Goal: Task Accomplishment & Management: Manage account settings

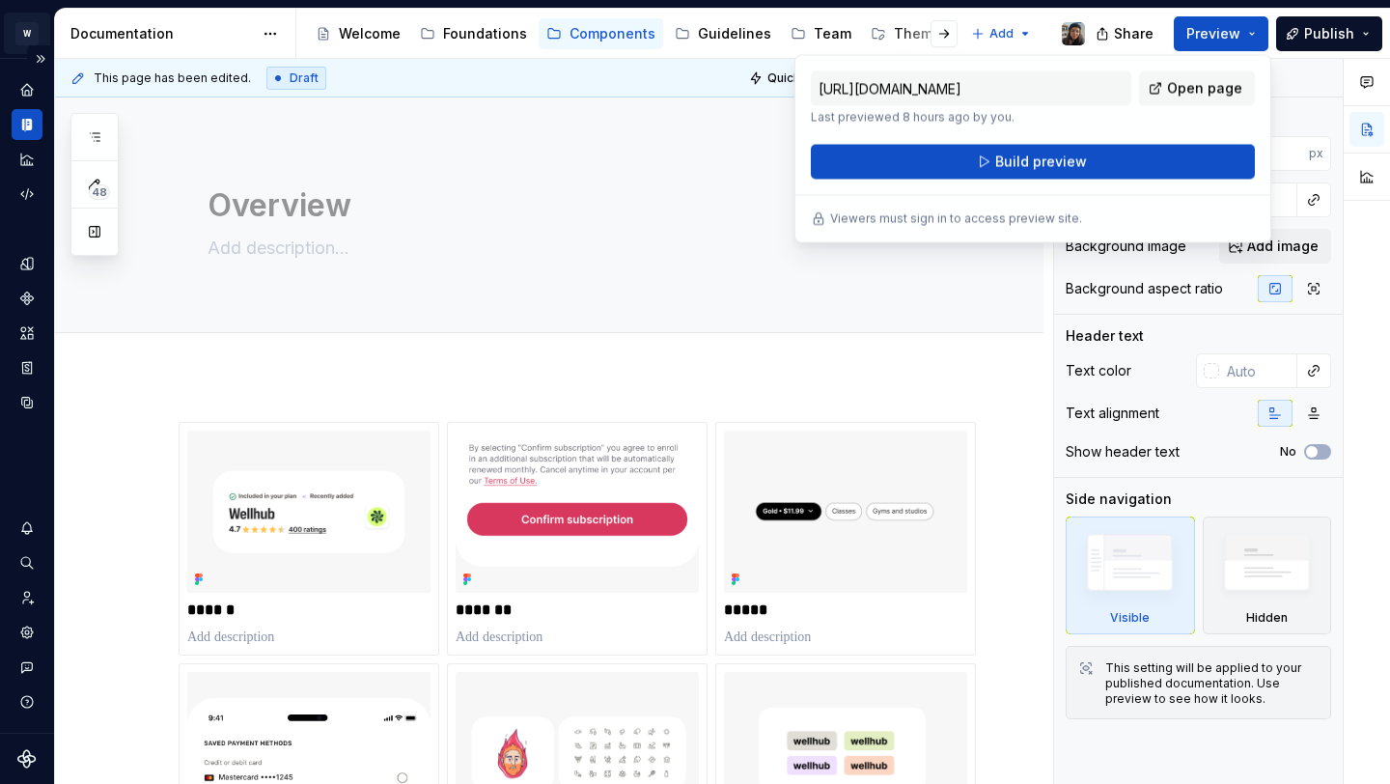
click at [14, 31] on html "W Yoga Design system data Documentation Accessibility guide for tree Page tree.…" at bounding box center [695, 392] width 1390 height 784
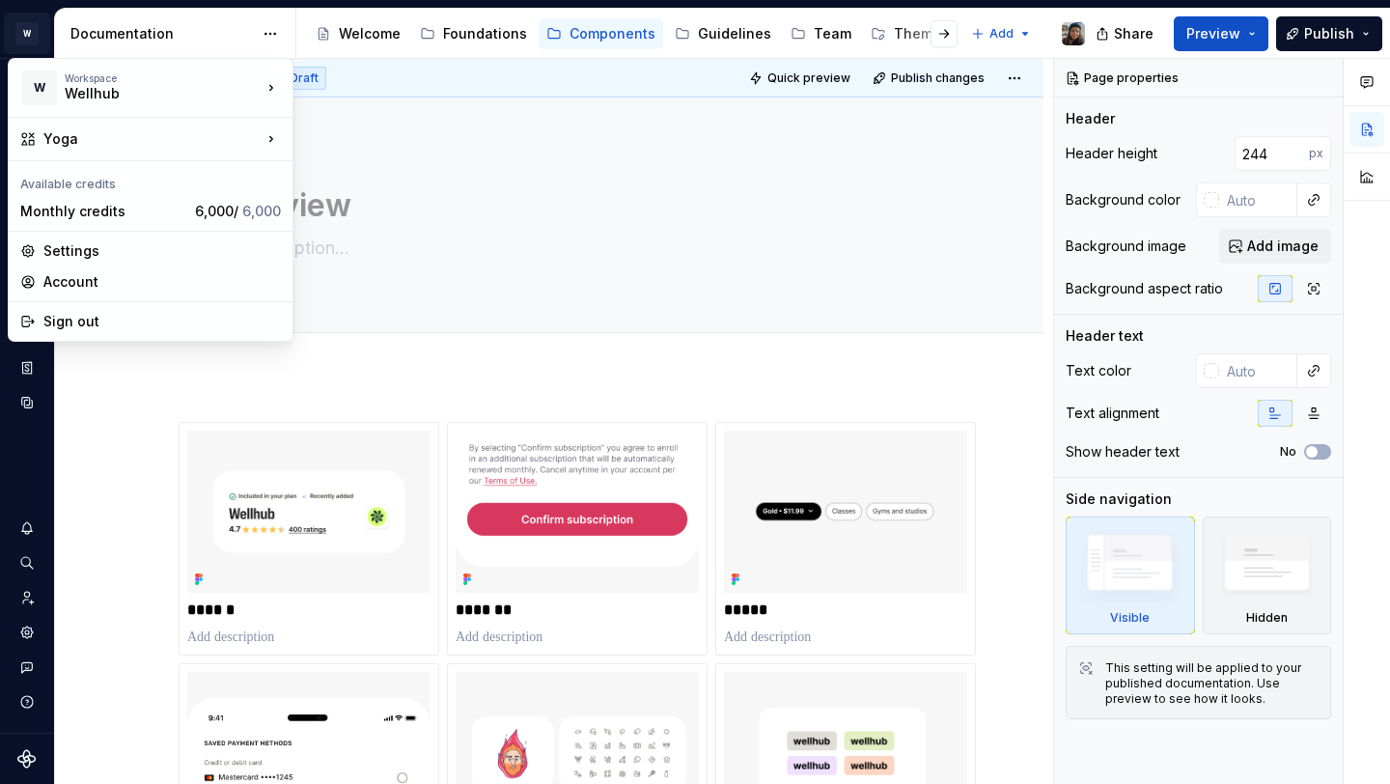
type textarea "*"
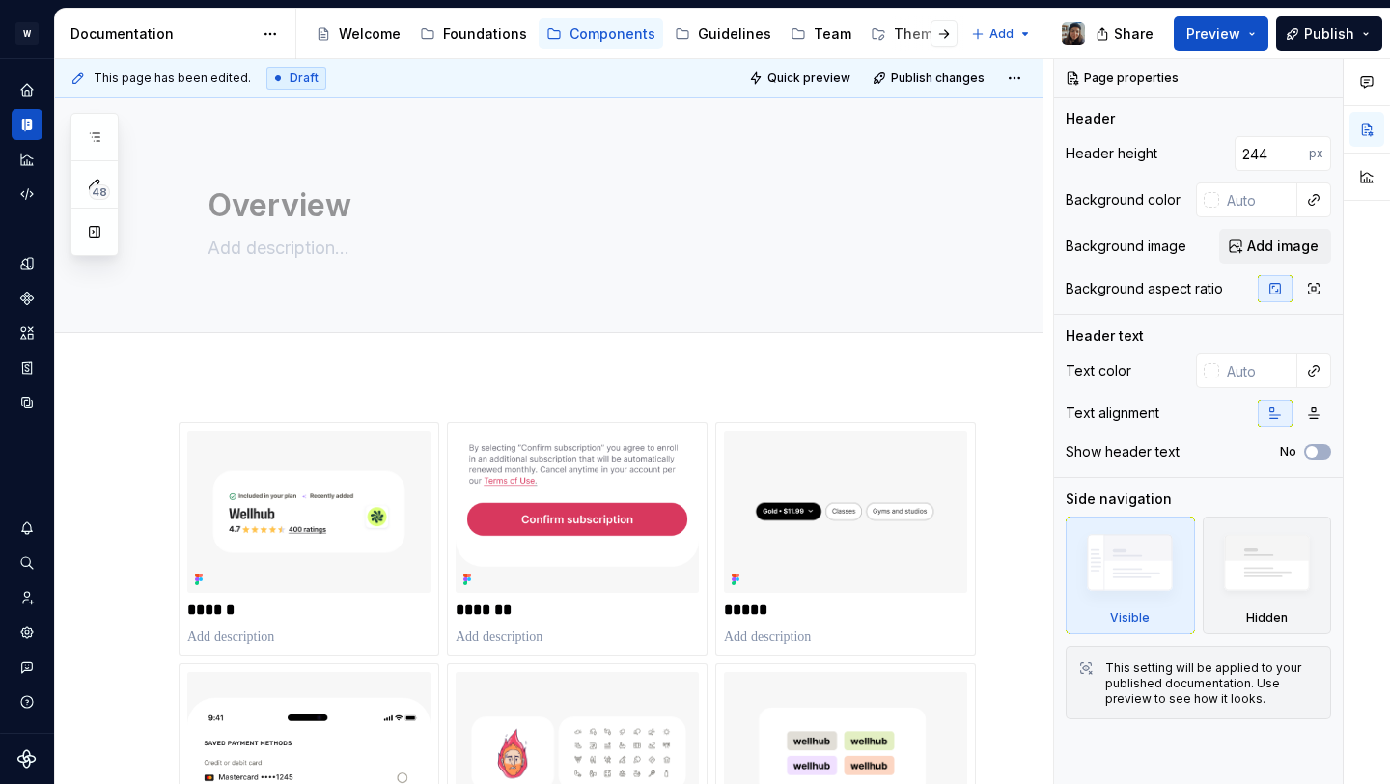
click at [24, 439] on html "W Yoga Design system data Documentation Accessibility guide for tree Page tree.…" at bounding box center [695, 392] width 1390 height 784
click at [25, 627] on icon "Settings" at bounding box center [26, 631] width 13 height 13
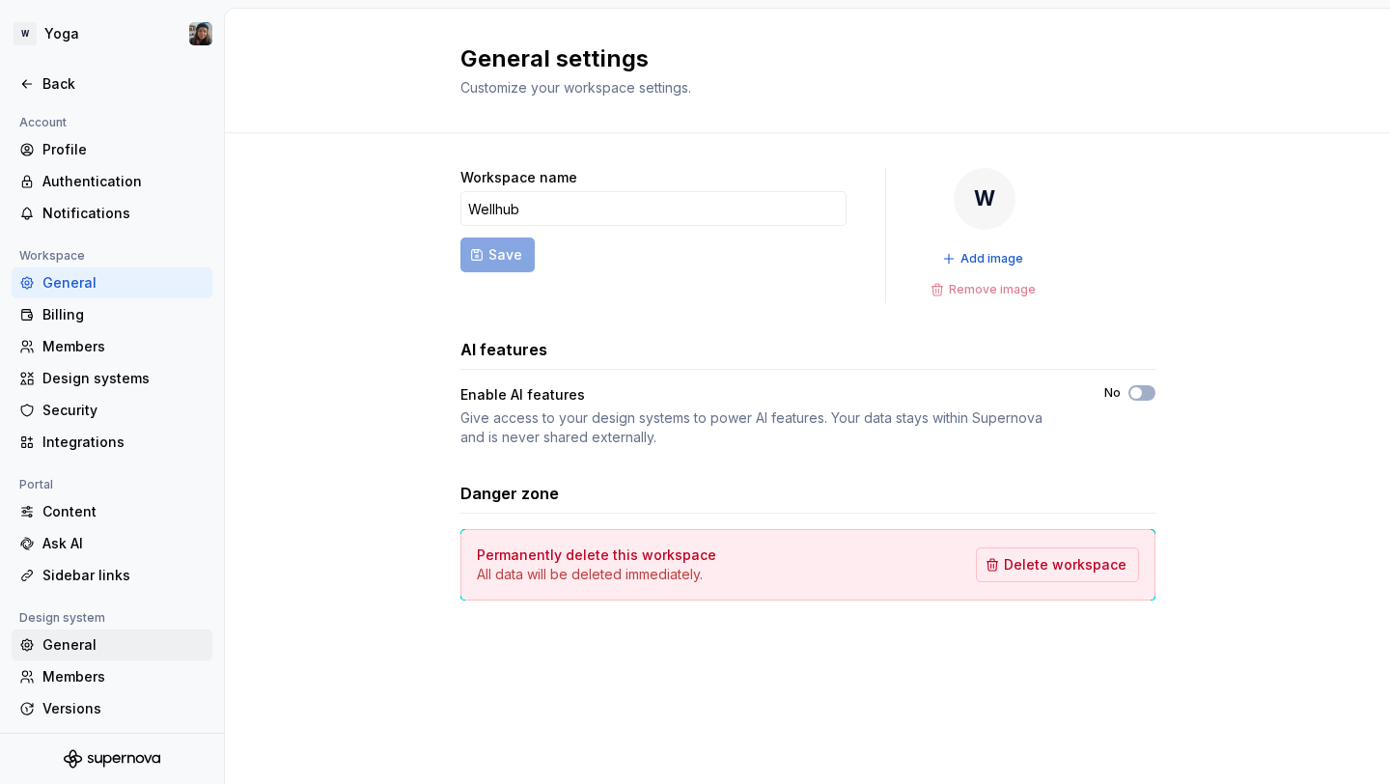
click at [87, 654] on div "General" at bounding box center [123, 644] width 162 height 19
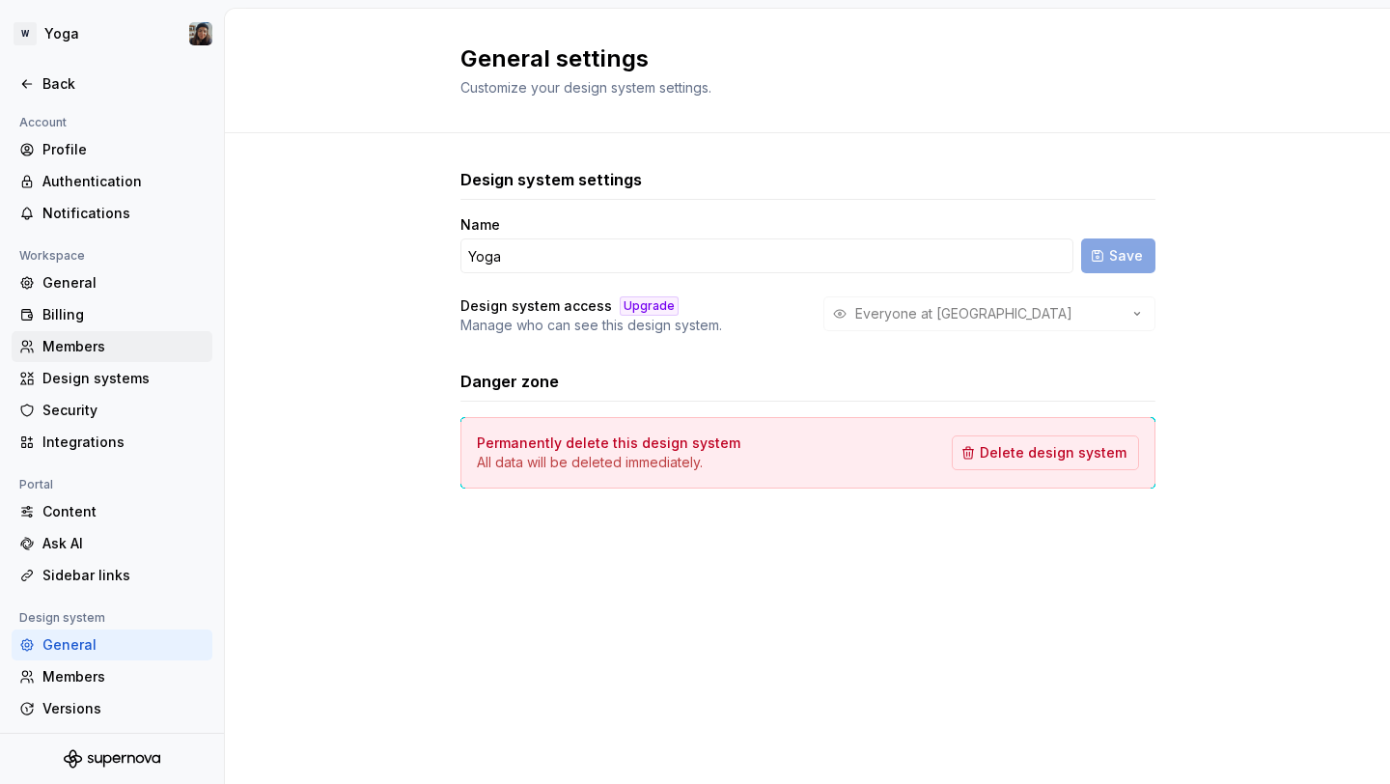
click at [113, 338] on div "Members" at bounding box center [123, 346] width 162 height 19
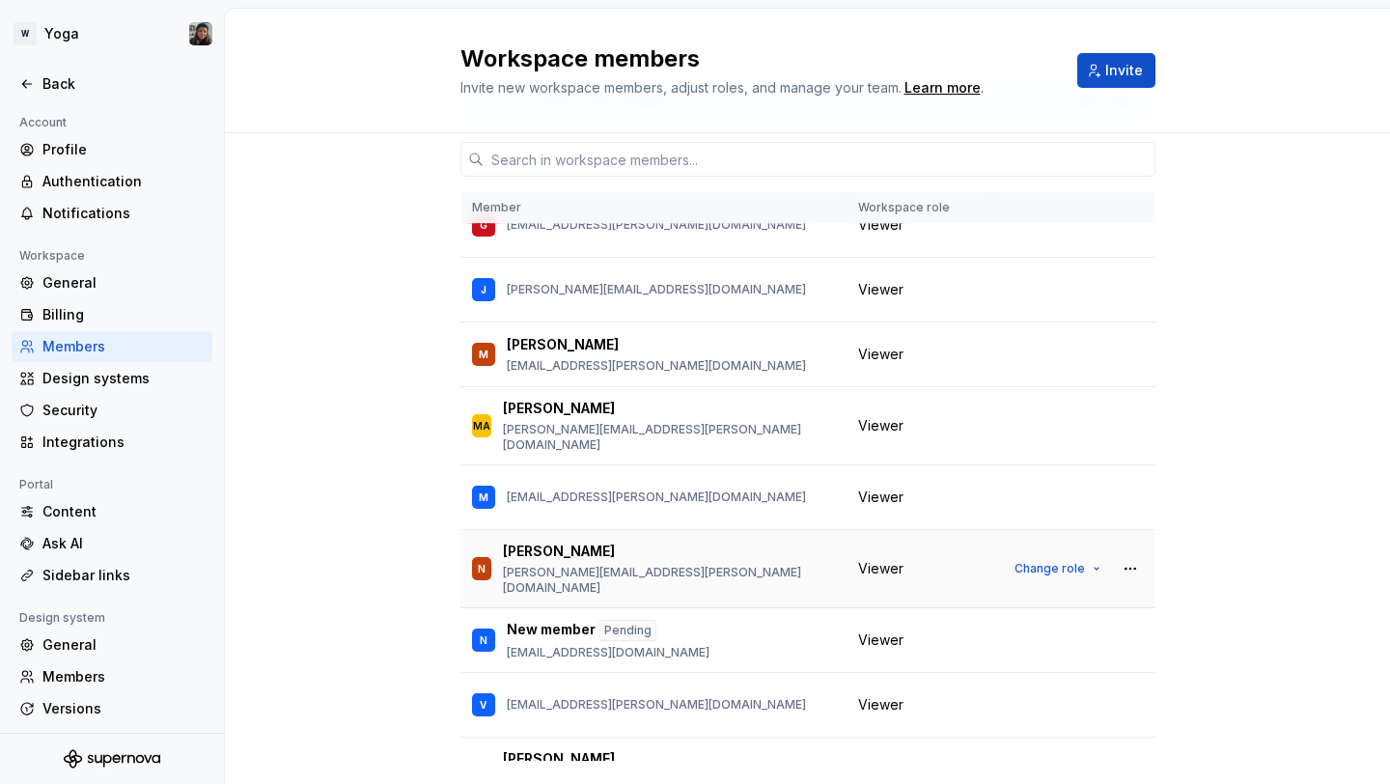
scroll to position [113, 0]
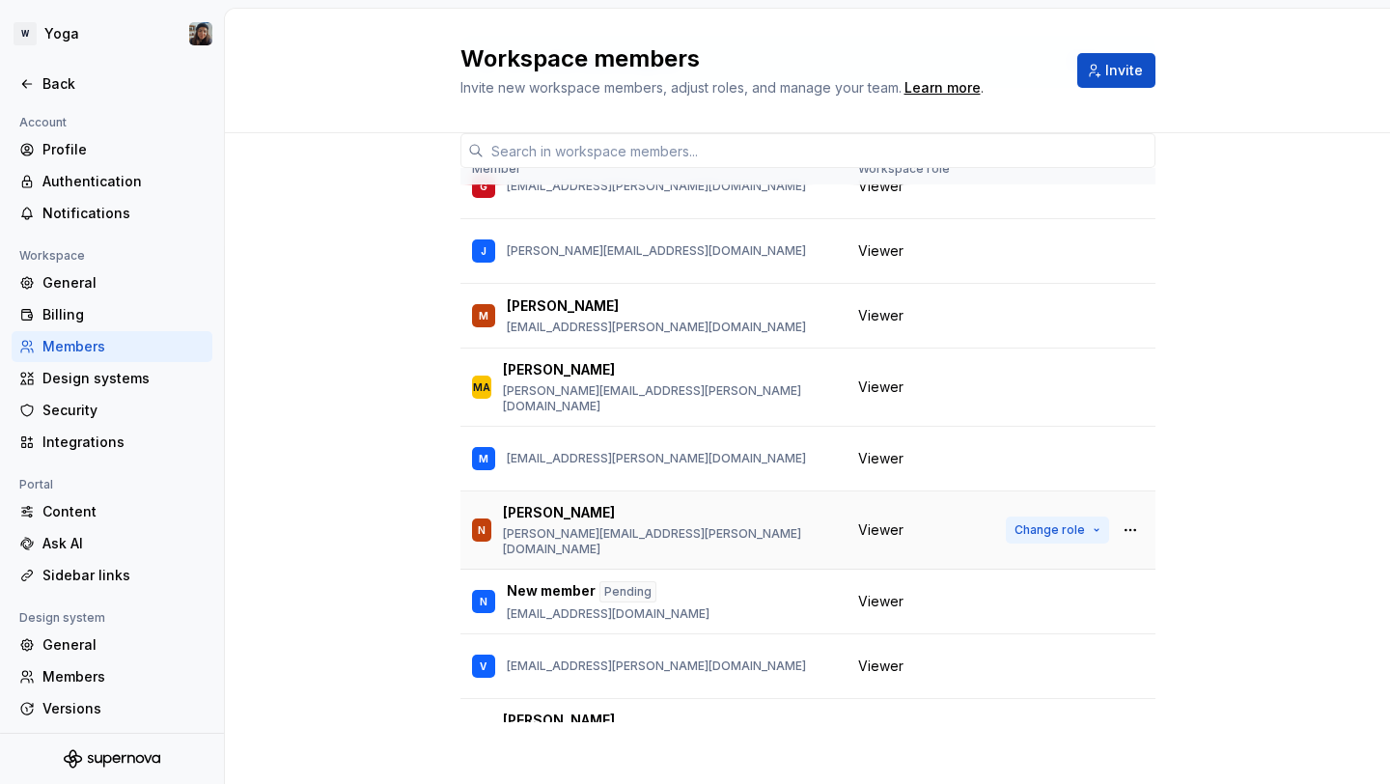
click at [1058, 522] on span "Change role" at bounding box center [1049, 529] width 70 height 15
click at [981, 522] on td "Viewer" at bounding box center [920, 530] width 148 height 78
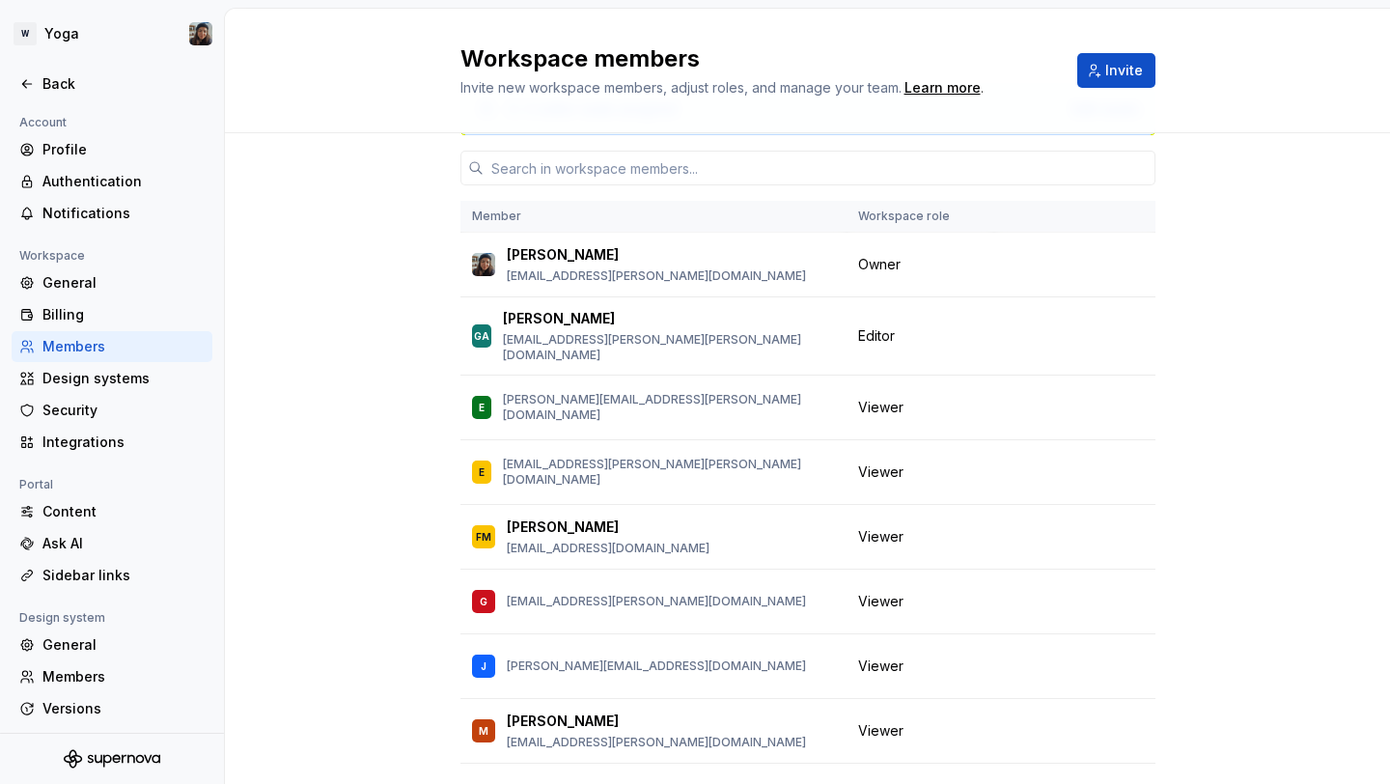
scroll to position [0, 0]
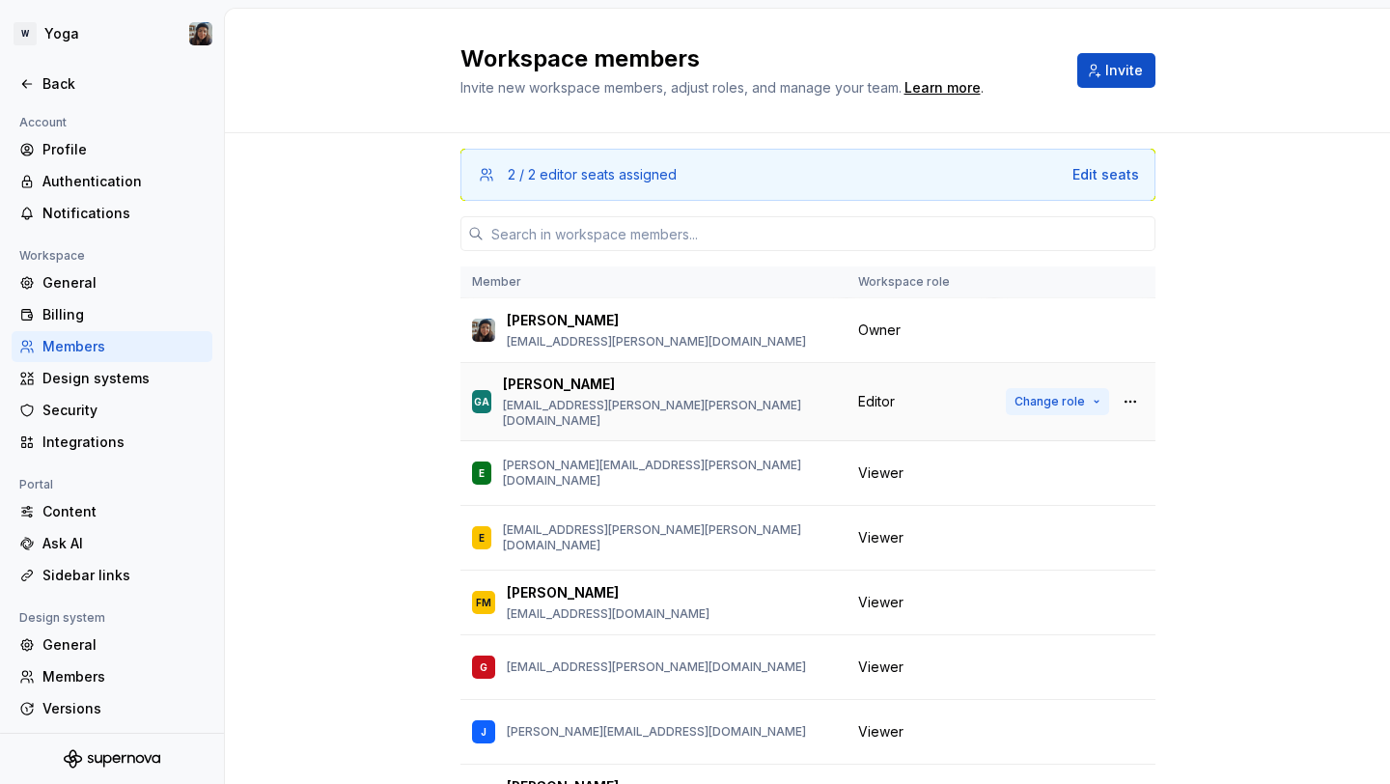
click at [1052, 403] on button "Change role" at bounding box center [1057, 401] width 103 height 27
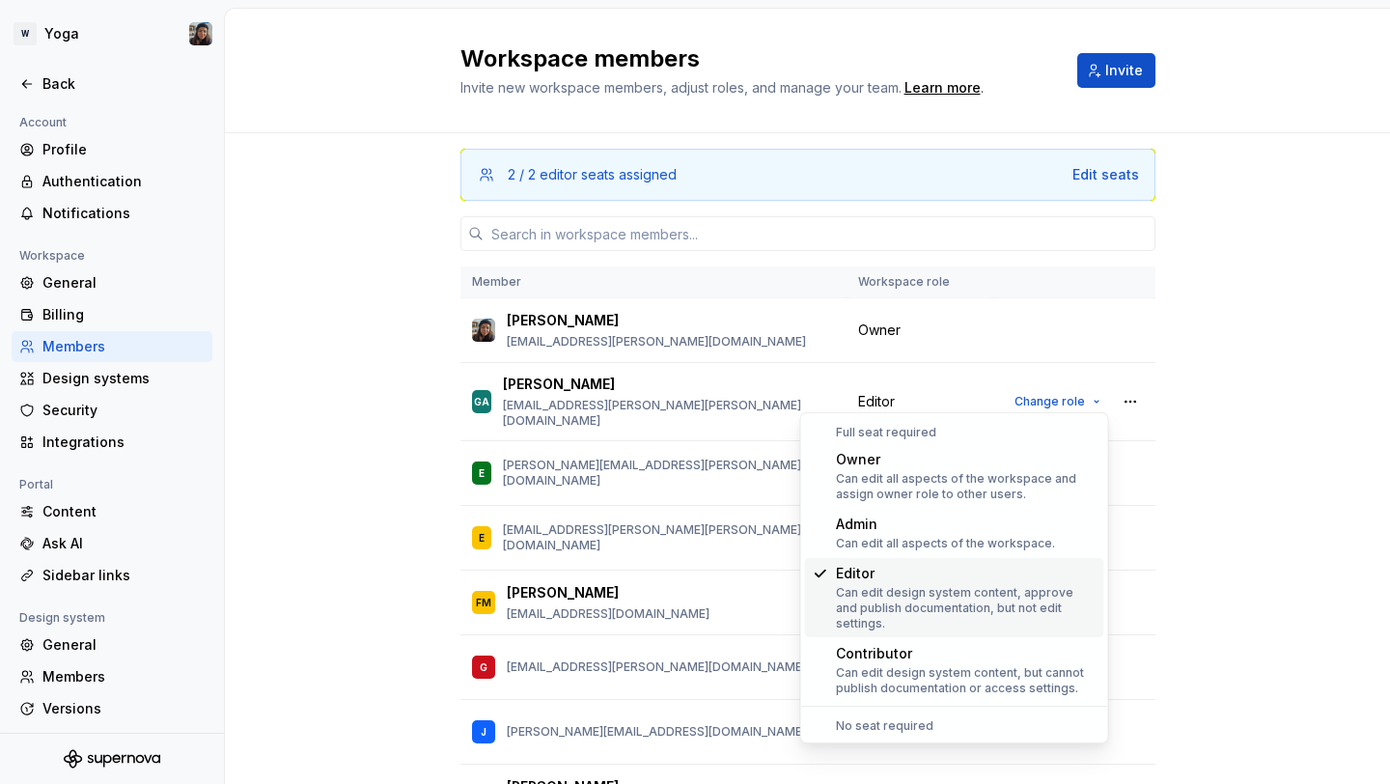
scroll to position [81, 0]
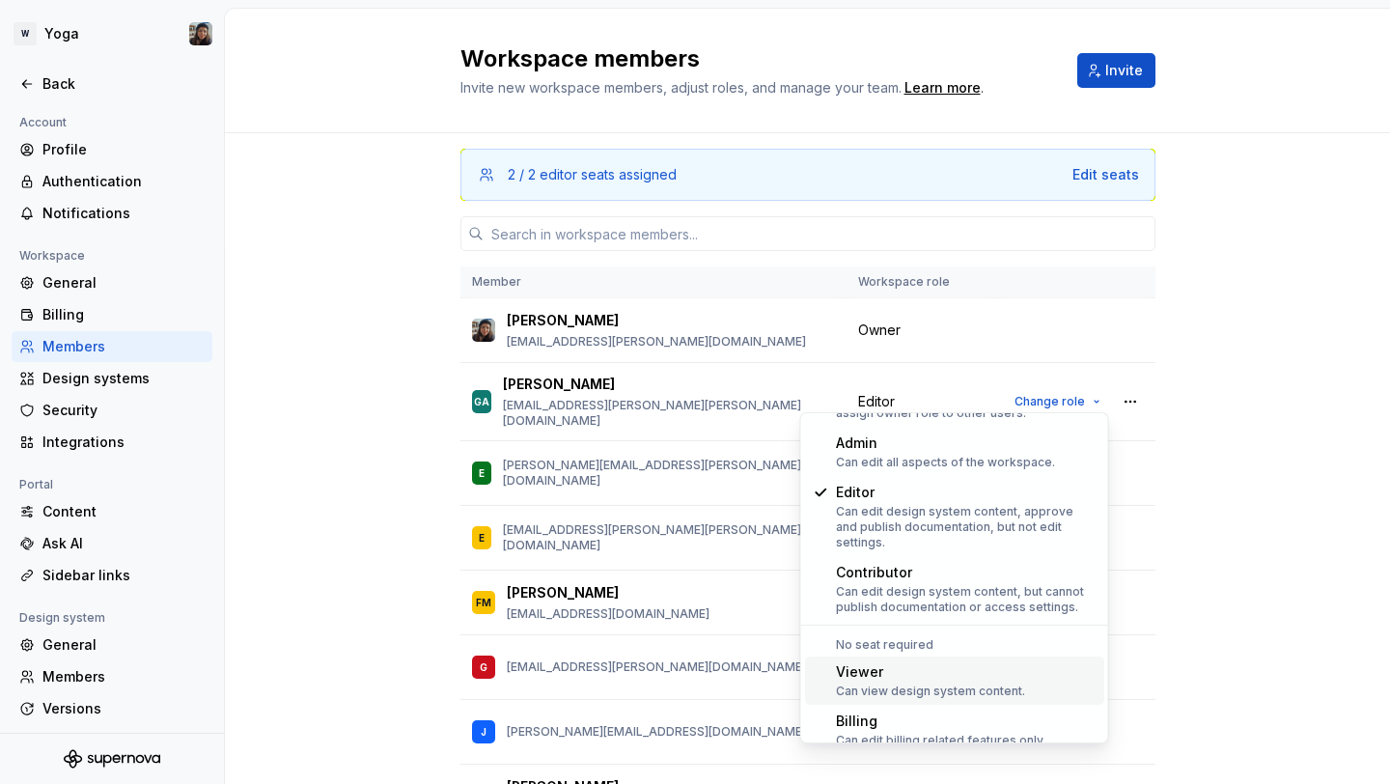
click at [924, 683] on div "Can view design system content." at bounding box center [930, 690] width 189 height 15
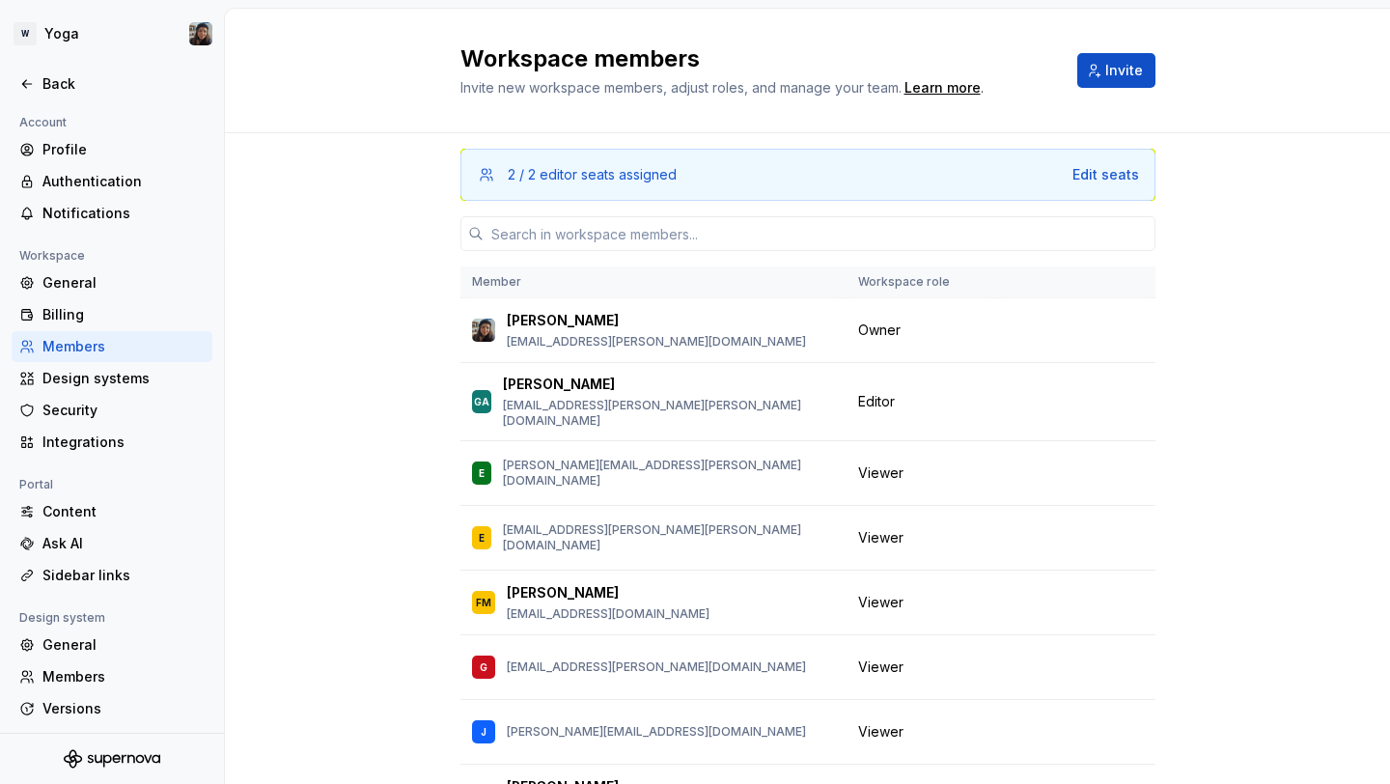
scroll to position [368, 0]
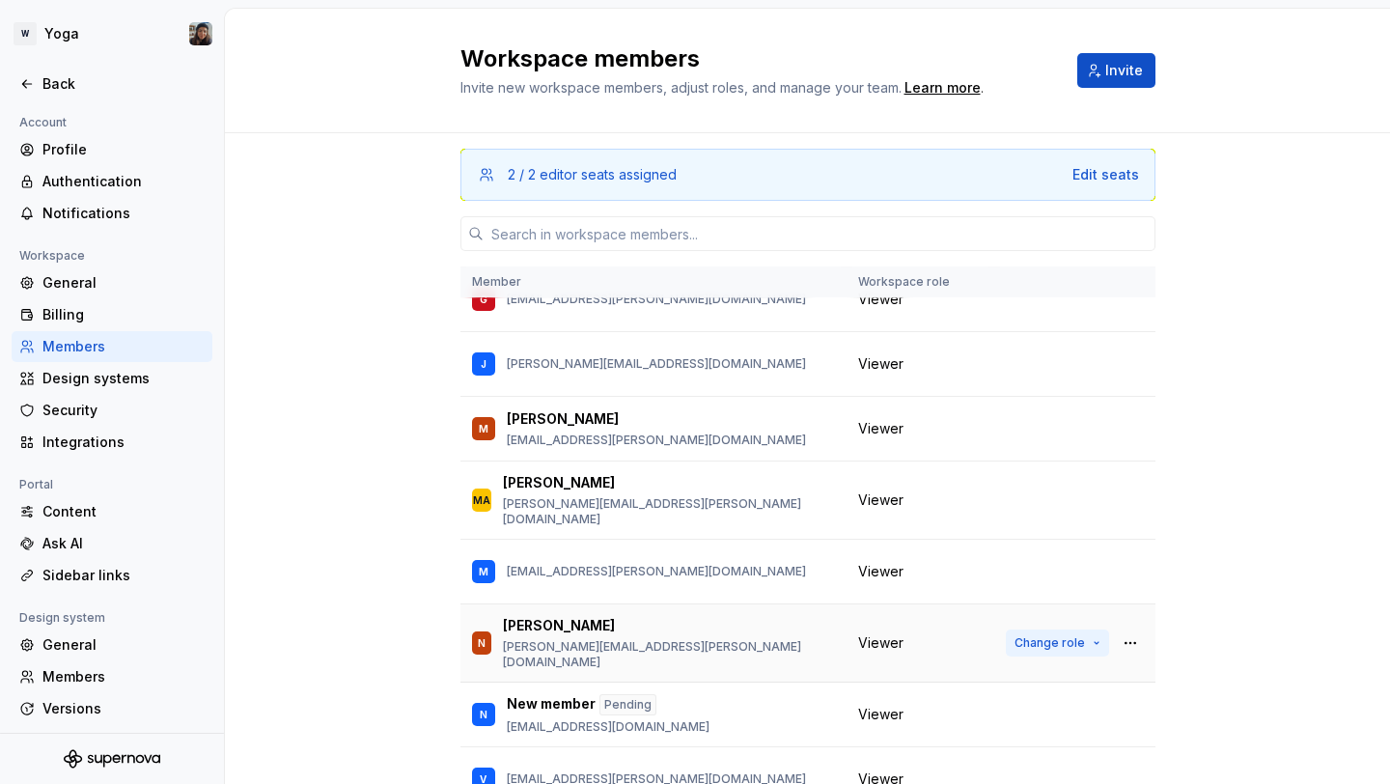
click at [1057, 629] on button "Change role" at bounding box center [1057, 642] width 103 height 27
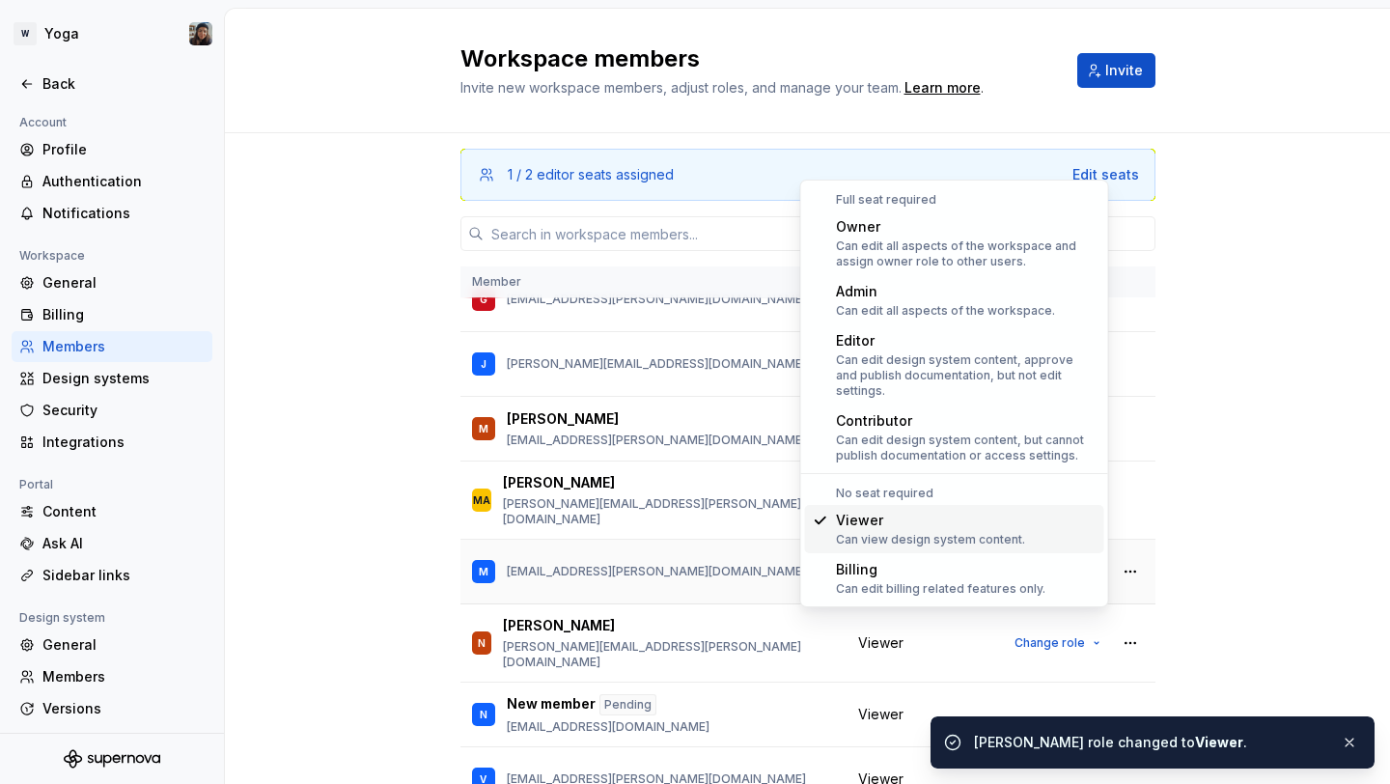
click at [735, 557] on div "M [PERSON_NAME][EMAIL_ADDRESS][DOMAIN_NAME]" at bounding box center [653, 571] width 363 height 41
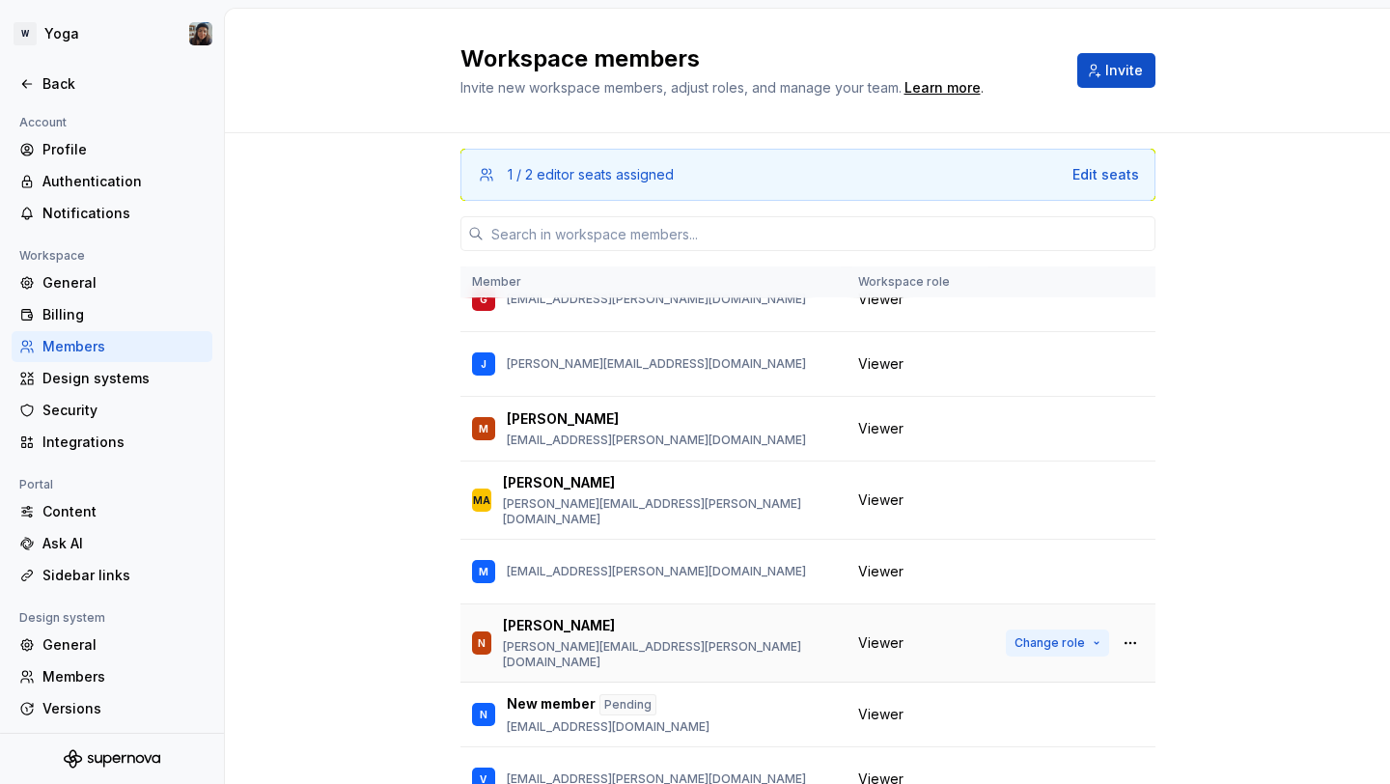
click at [1060, 635] on span "Change role" at bounding box center [1049, 642] width 70 height 15
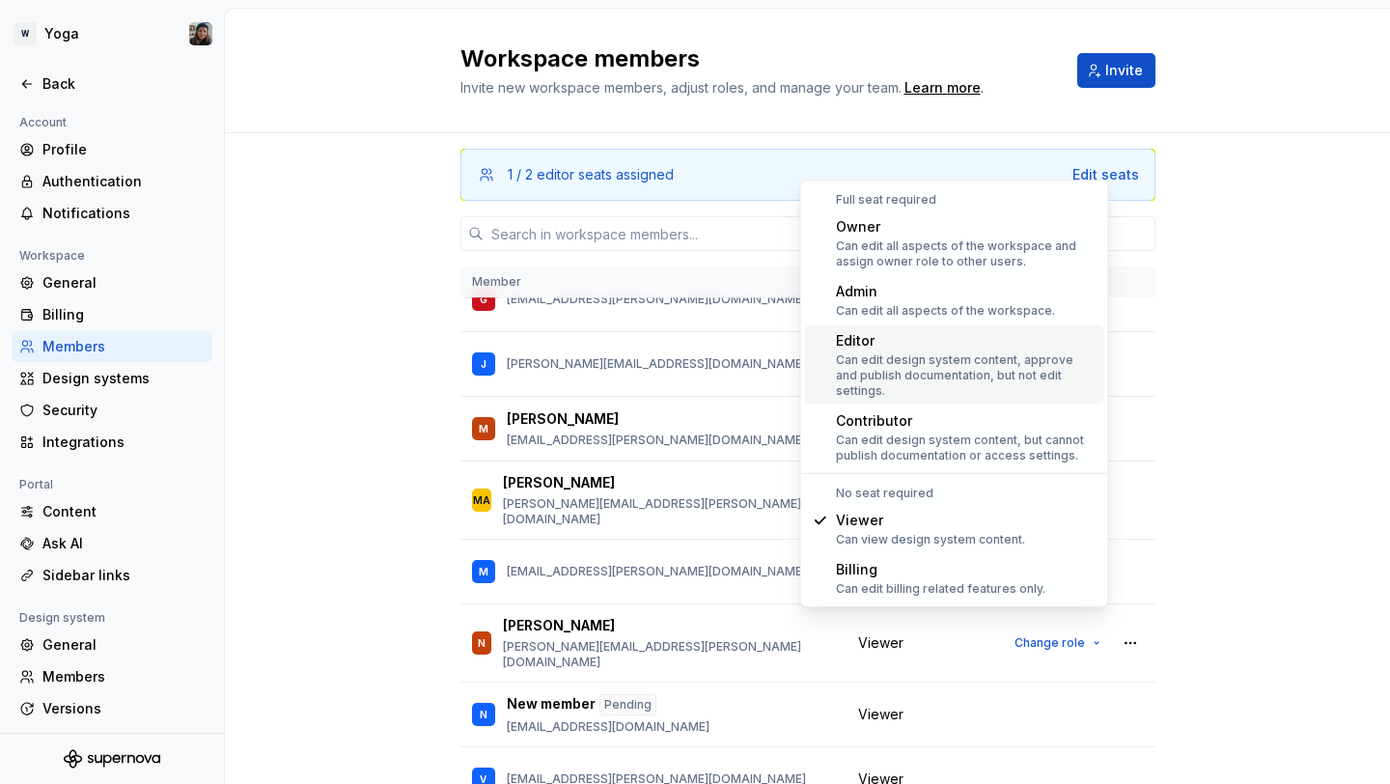
click at [963, 342] on div "Editor" at bounding box center [966, 340] width 261 height 19
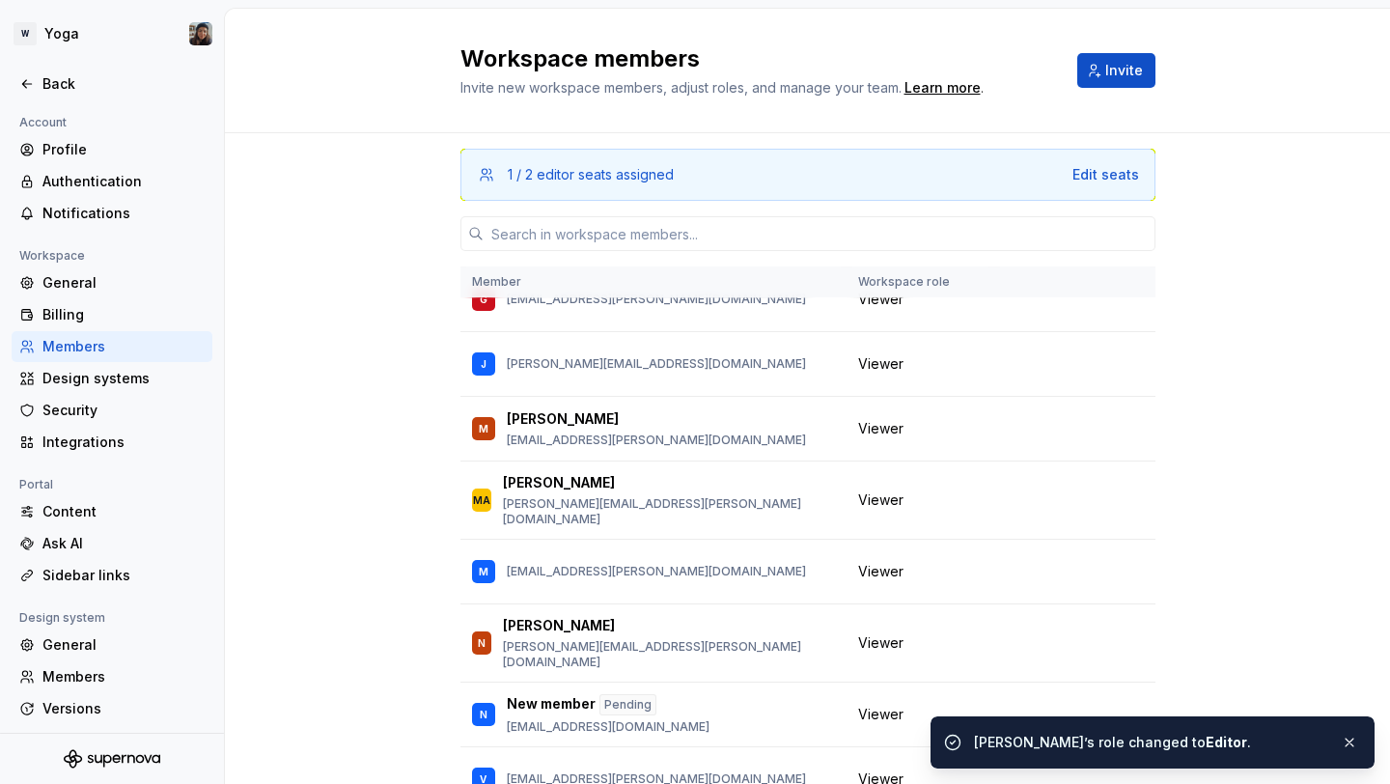
scroll to position [0, 0]
